Goal: Browse casually

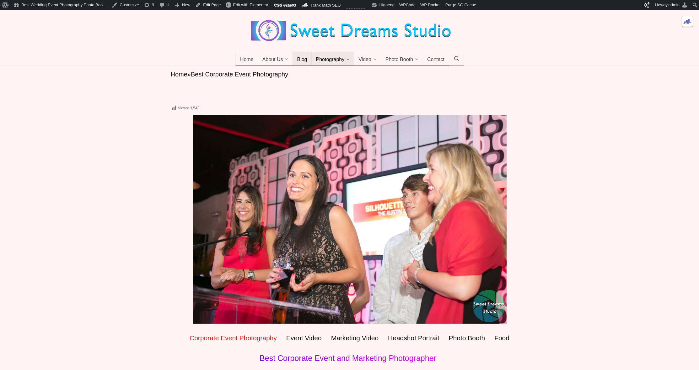
click at [304, 63] on span "Blog" at bounding box center [302, 60] width 10 height 6
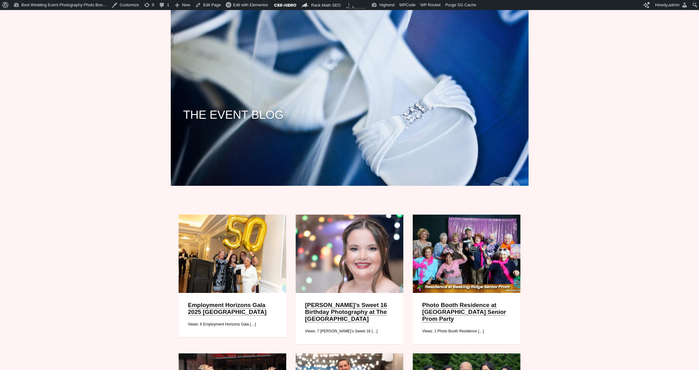
scroll to position [128, 0]
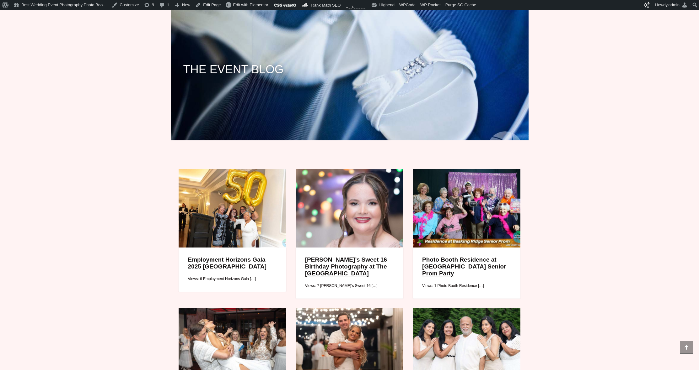
click at [224, 267] on link "Employment Horizons Gala 2025 [GEOGRAPHIC_DATA]" at bounding box center [227, 264] width 79 height 14
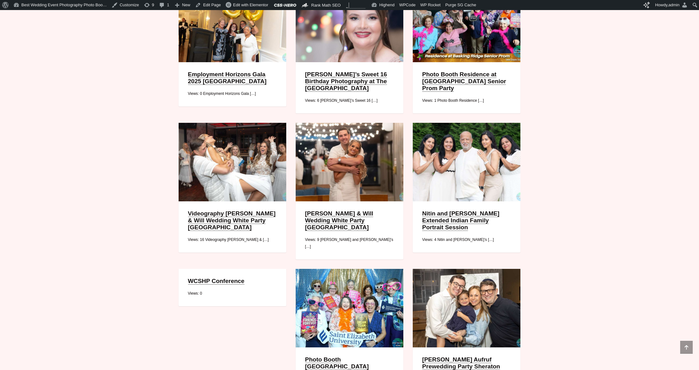
scroll to position [214, 0]
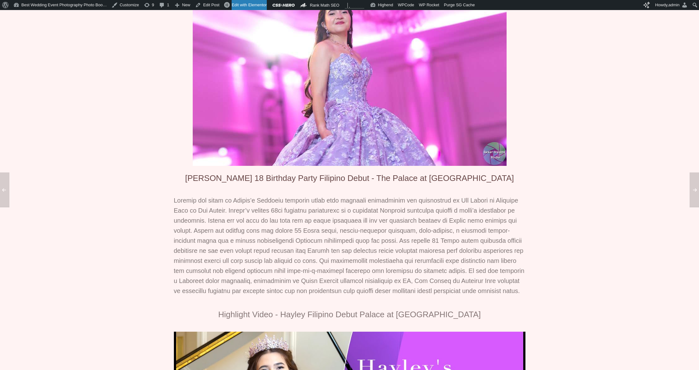
scroll to position [18, 0]
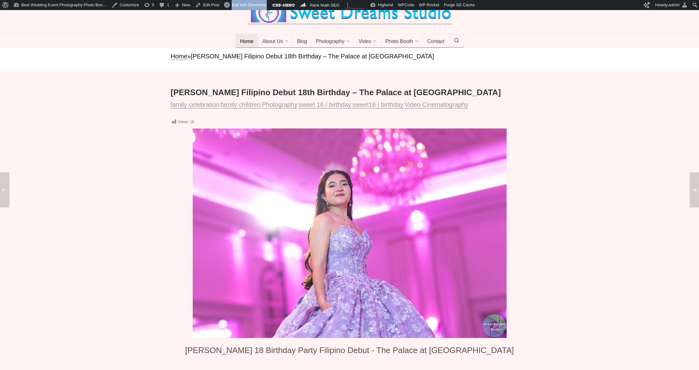
click at [250, 45] on span "Home" at bounding box center [246, 42] width 13 height 6
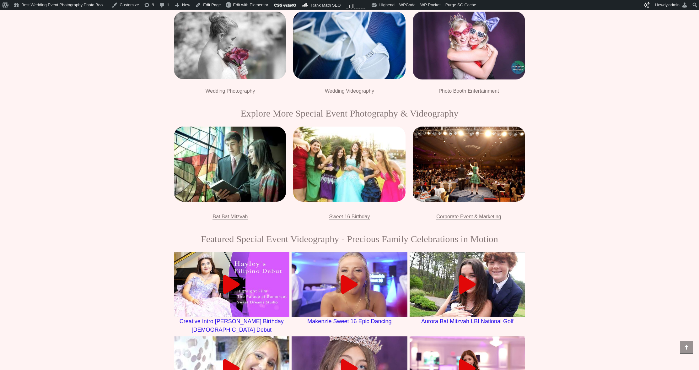
scroll to position [912, 0]
